Goal: Information Seeking & Learning: Check status

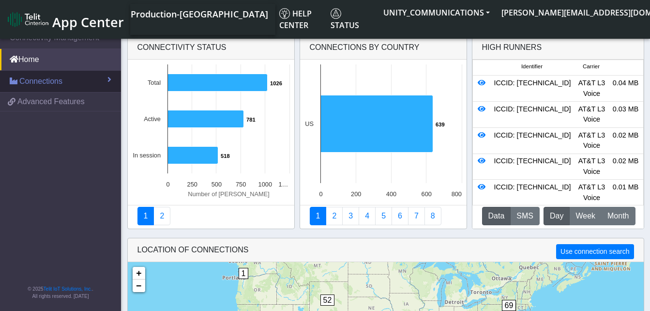
click at [46, 86] on span "Connections" at bounding box center [40, 82] width 43 height 12
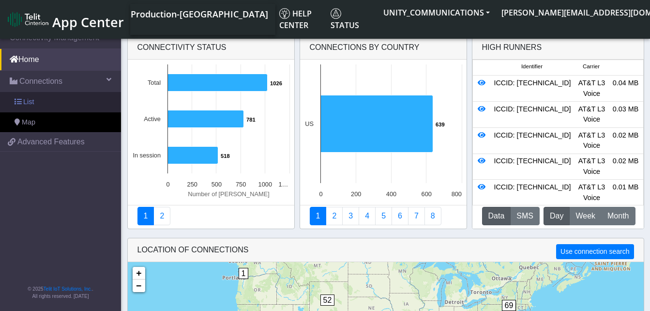
click at [46, 100] on link "List" at bounding box center [60, 102] width 121 height 20
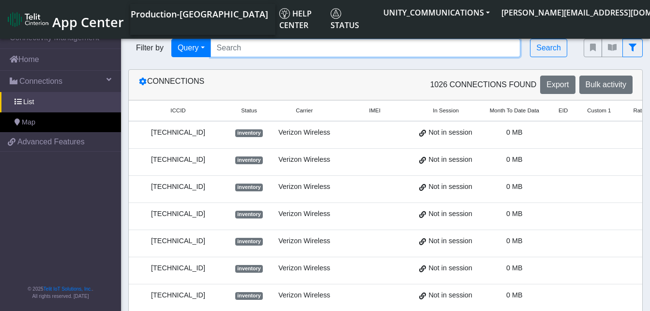
click at [224, 45] on input "Search..." at bounding box center [366, 48] width 310 height 18
paste input "8901 0303 3001 8540 7765"
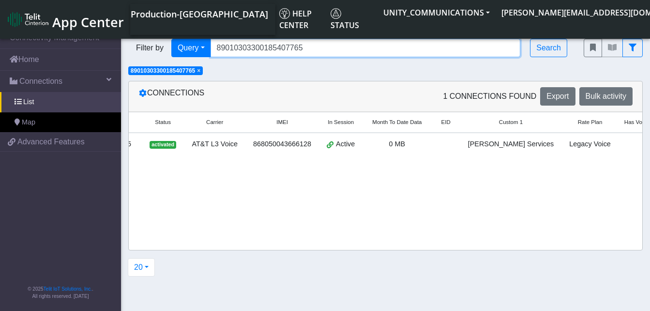
scroll to position [0, 108]
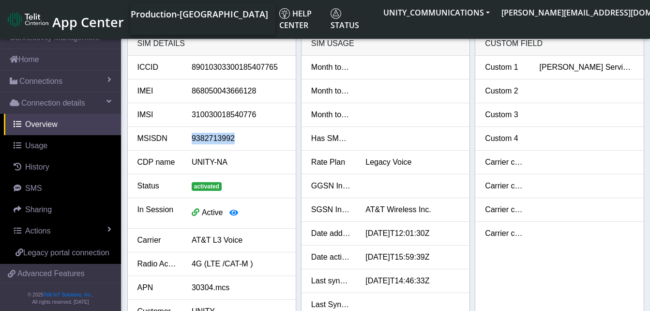
drag, startPoint x: 236, startPoint y: 138, endPoint x: 191, endPoint y: 140, distance: 45.6
click at [191, 140] on div "9382713992" at bounding box center [238, 139] width 109 height 12
copy div "9382713992"
click at [33, 59] on link "Home" at bounding box center [60, 59] width 121 height 21
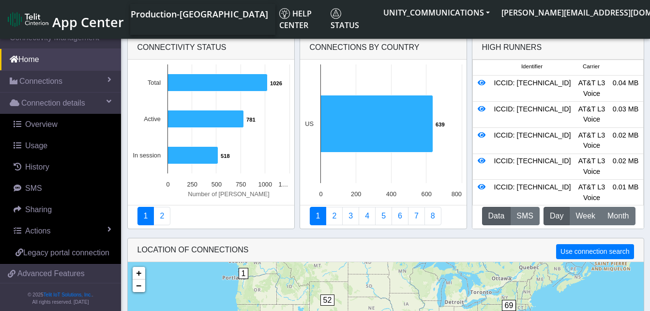
click at [497, 219] on button "Data" at bounding box center [496, 216] width 29 height 18
click at [615, 210] on span "Month" at bounding box center [618, 216] width 21 height 12
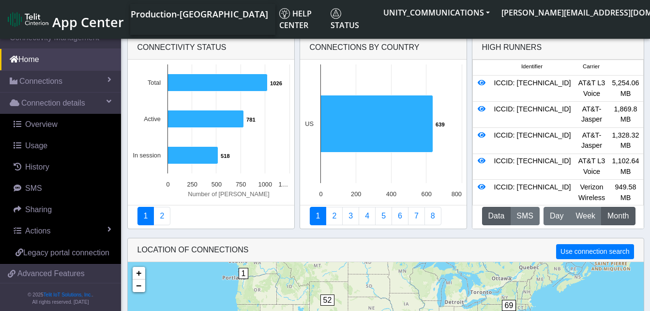
drag, startPoint x: 567, startPoint y: 94, endPoint x: 491, endPoint y: 98, distance: 75.7
click at [491, 98] on div "ICCID: [TECHNICAL_ID]" at bounding box center [532, 88] width 85 height 21
copy div "89010303300154612601"
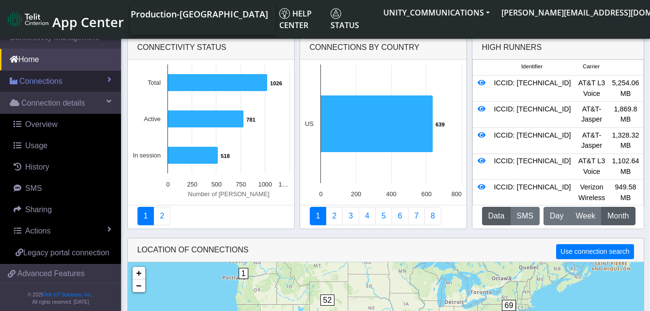
click at [41, 78] on span "Connections" at bounding box center [40, 82] width 43 height 12
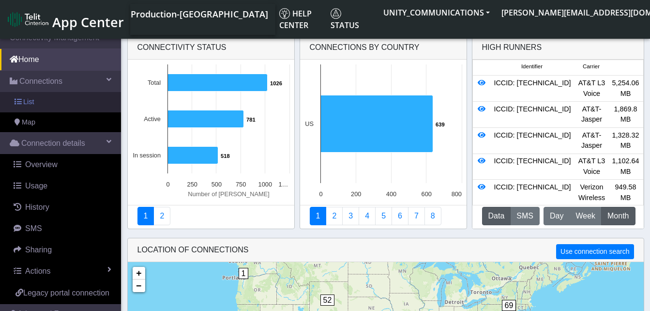
click at [39, 102] on link "List" at bounding box center [60, 102] width 121 height 20
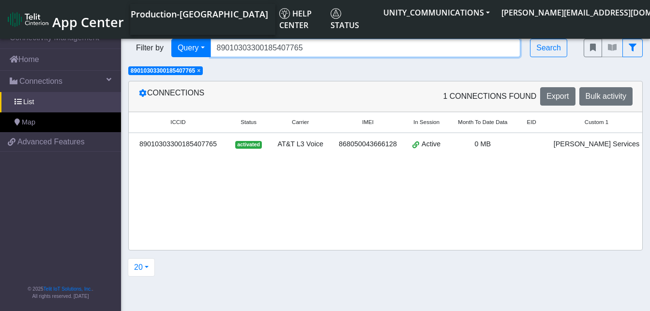
click at [306, 46] on input "89010303300185407765" at bounding box center [366, 48] width 310 height 18
type input "8"
paste input "89010303300154612601"
type input "89010303300154612601"
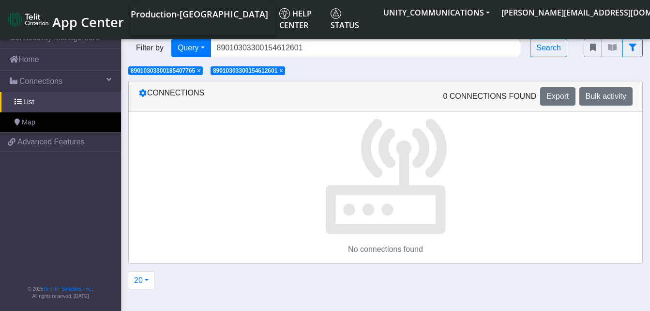
click at [200, 71] on span "×" at bounding box center [198, 70] width 3 height 7
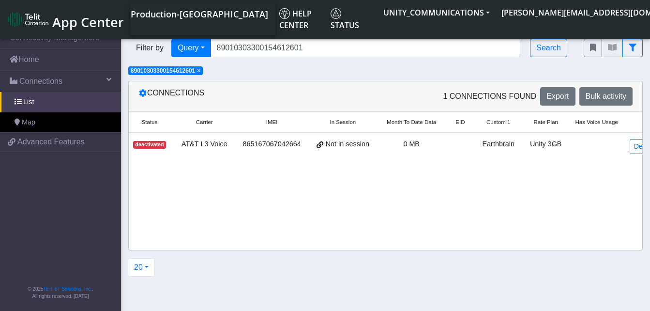
scroll to position [0, 113]
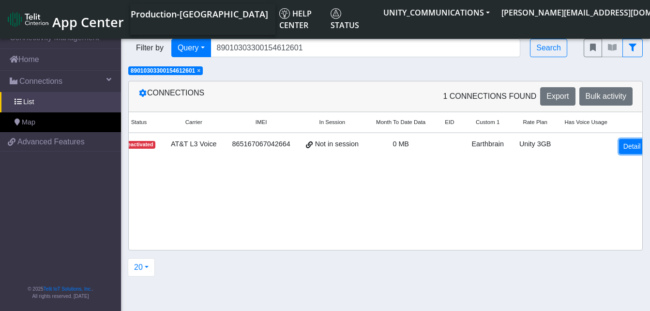
click at [619, 145] on link "Detail" at bounding box center [632, 146] width 26 height 15
